Goal: Information Seeking & Learning: Learn about a topic

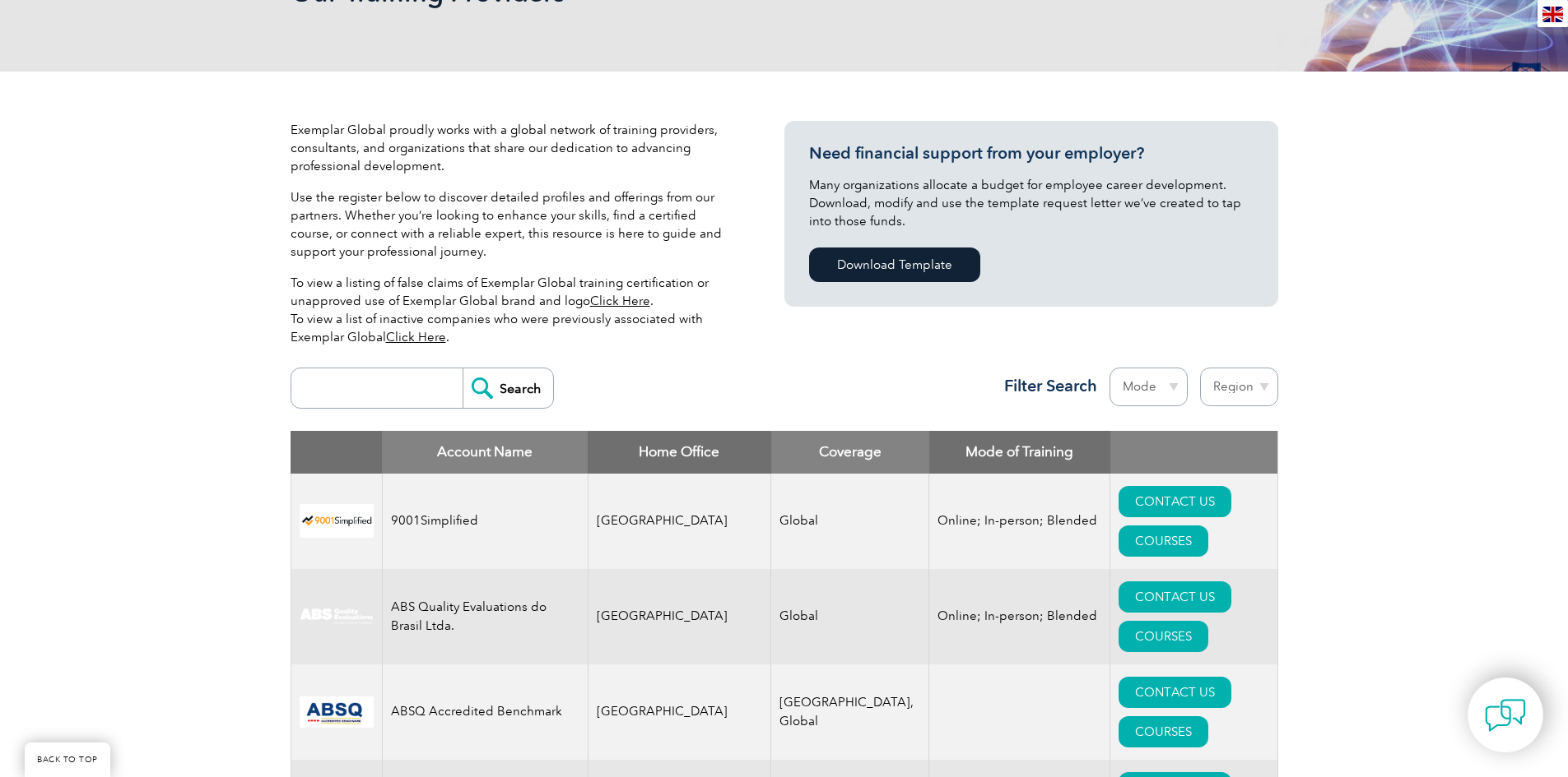
scroll to position [411, 0]
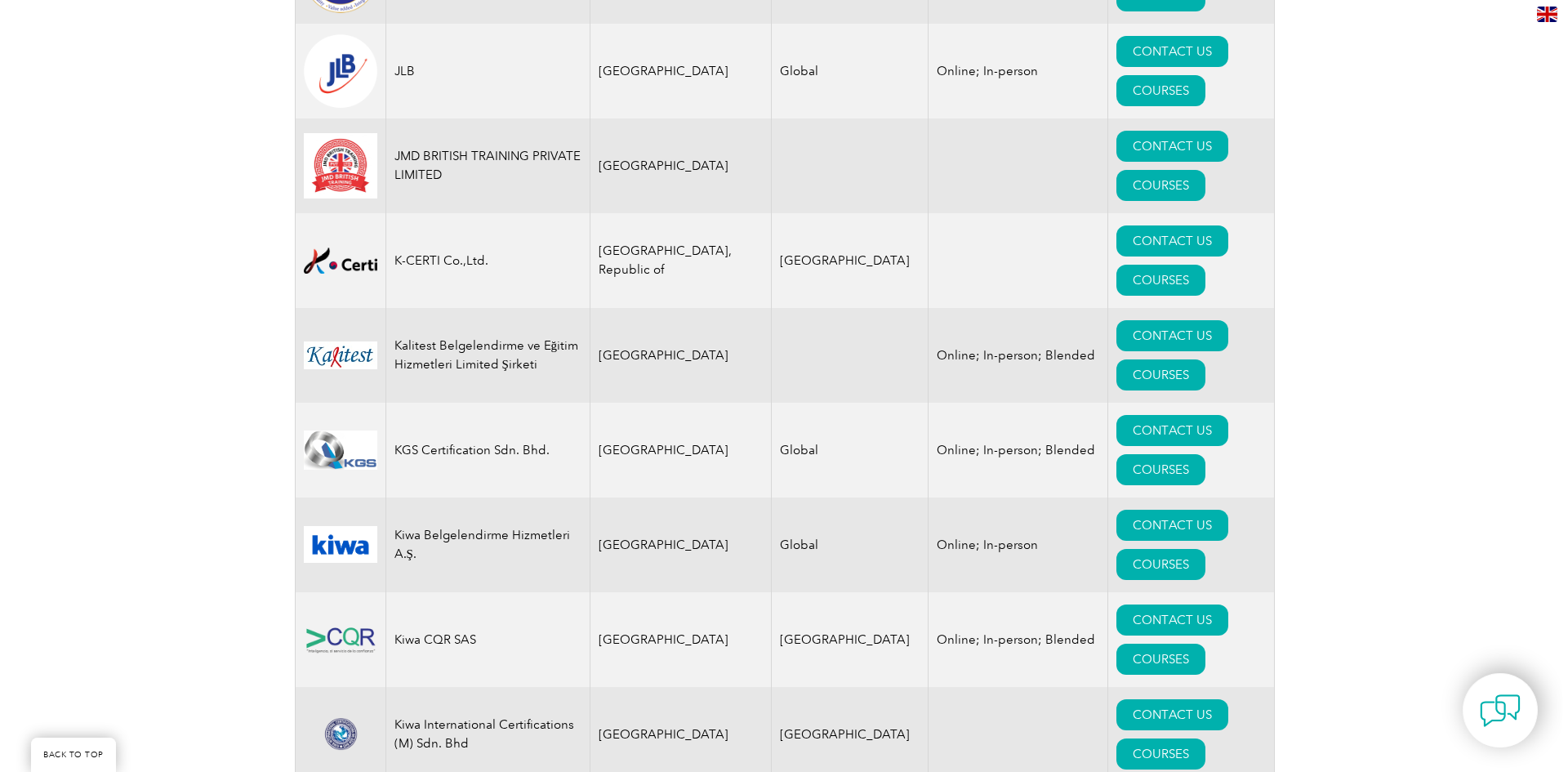
scroll to position [14018, 0]
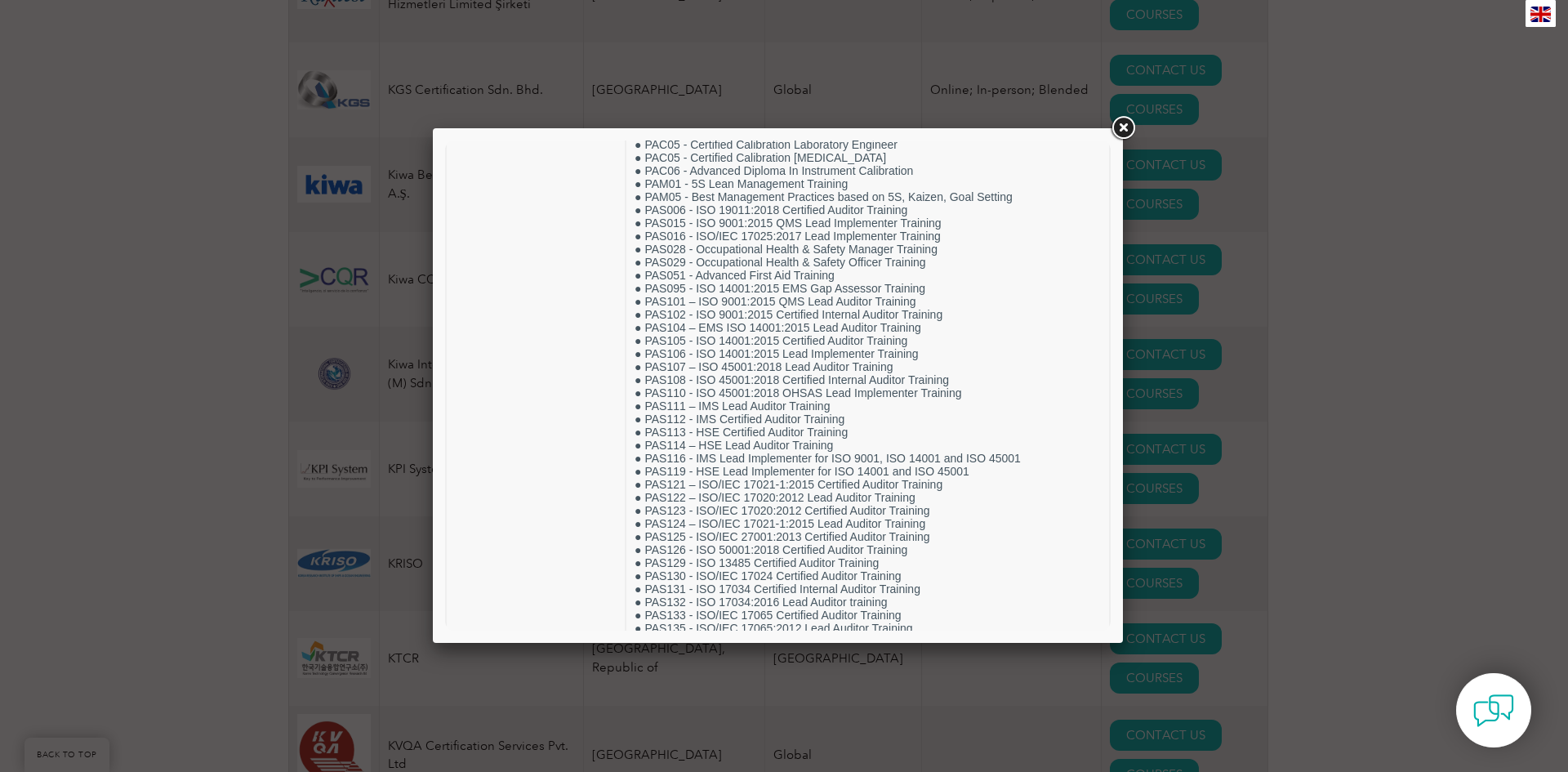
scroll to position [286, 0]
click at [1327, 261] on div at bounding box center [784, 386] width 1568 height 772
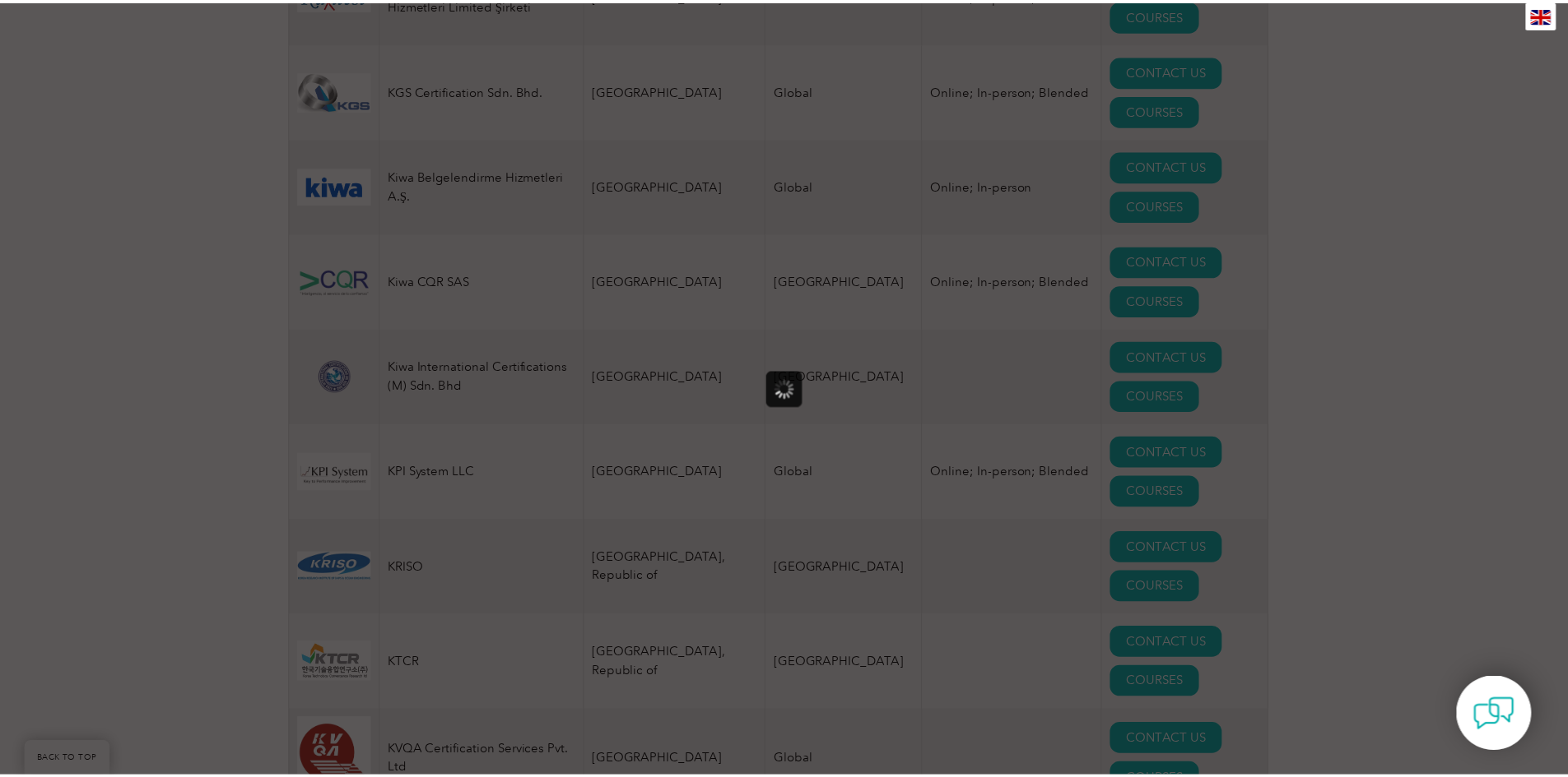
scroll to position [0, 0]
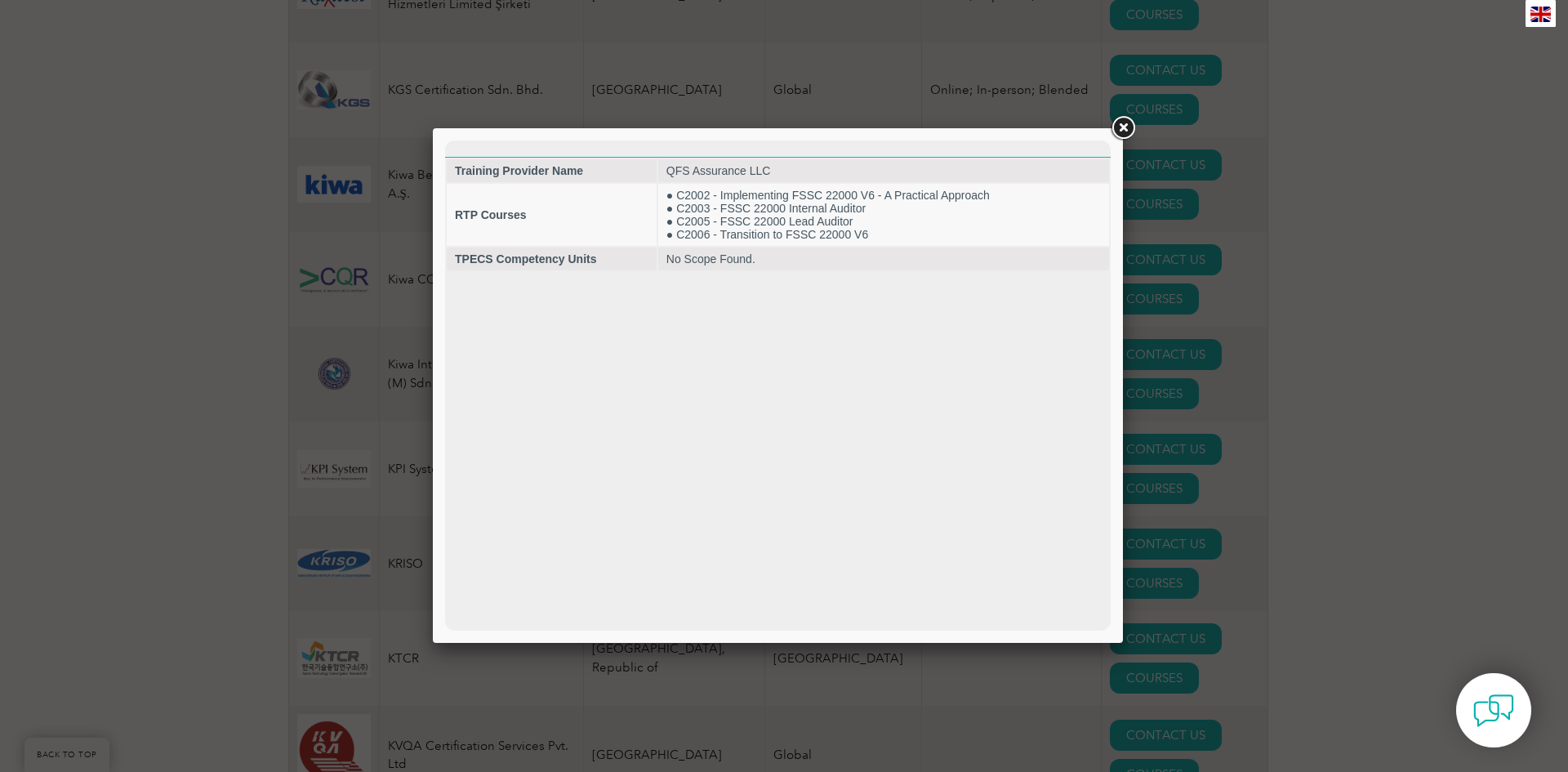
click at [1126, 119] on link at bounding box center [1123, 128] width 30 height 30
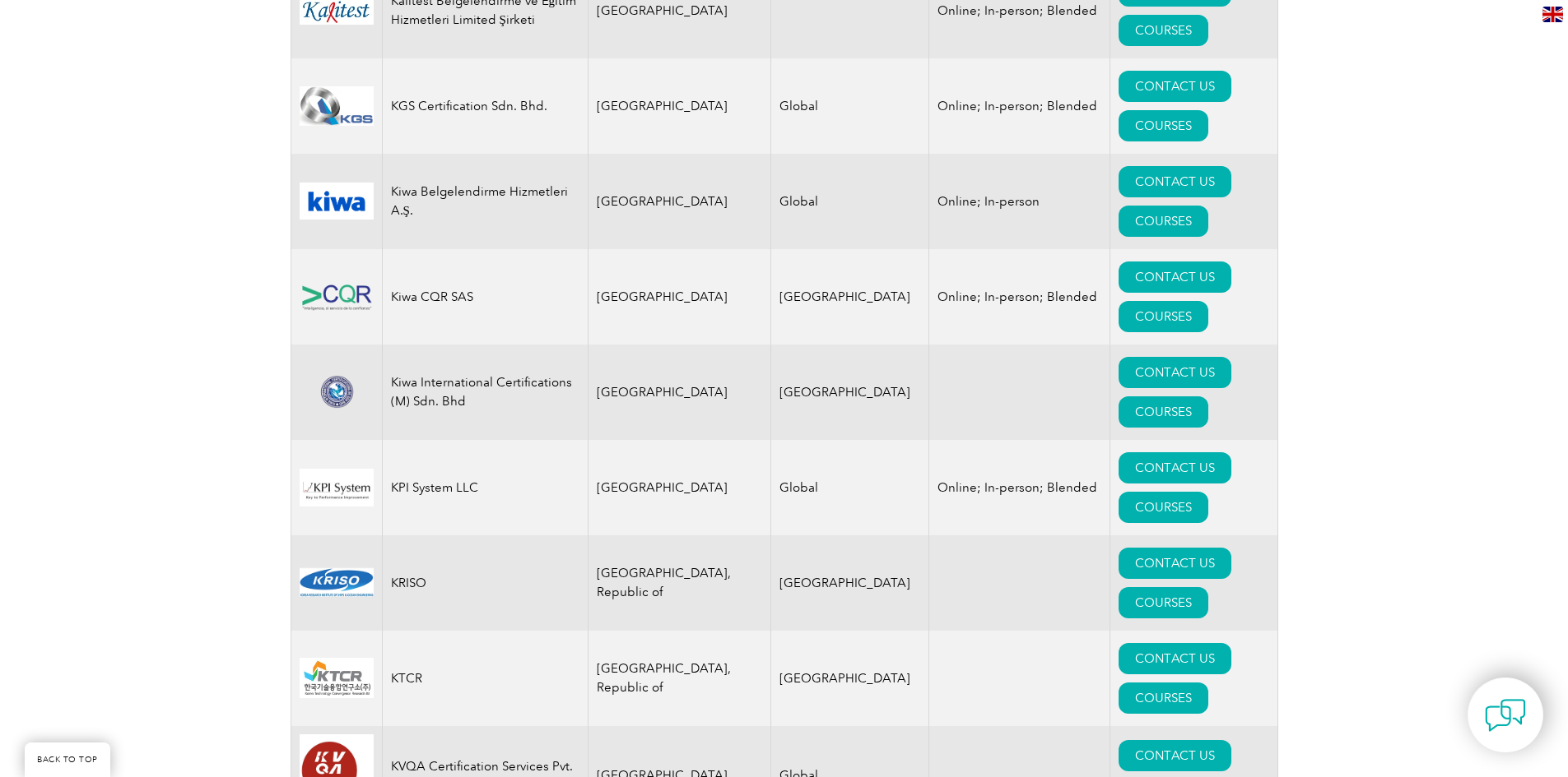
scroll to position [19828, 0]
